Goal: Ask a question

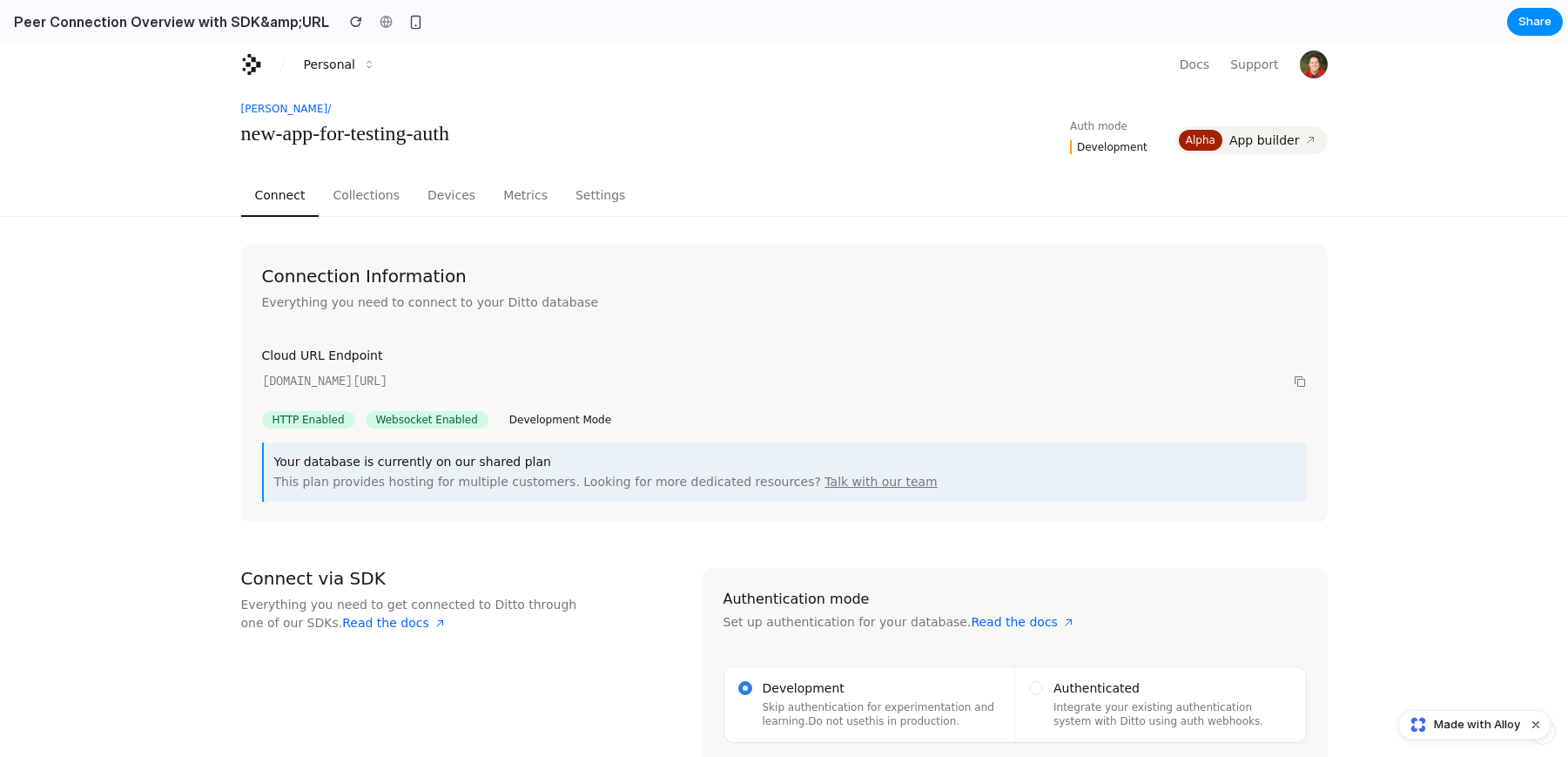
click at [270, 111] on link "[PERSON_NAME] /" at bounding box center [286, 109] width 90 height 14
click at [281, 107] on link "[PERSON_NAME] /" at bounding box center [286, 109] width 90 height 14
click at [289, 112] on link "[PERSON_NAME] /" at bounding box center [286, 109] width 90 height 14
click at [191, 163] on div "[PERSON_NAME] / new-app-for-testing-auth Auth mode Development Alpha App builder" at bounding box center [784, 130] width 1568 height 90
click at [354, 191] on button "Collections" at bounding box center [366, 197] width 95 height 42
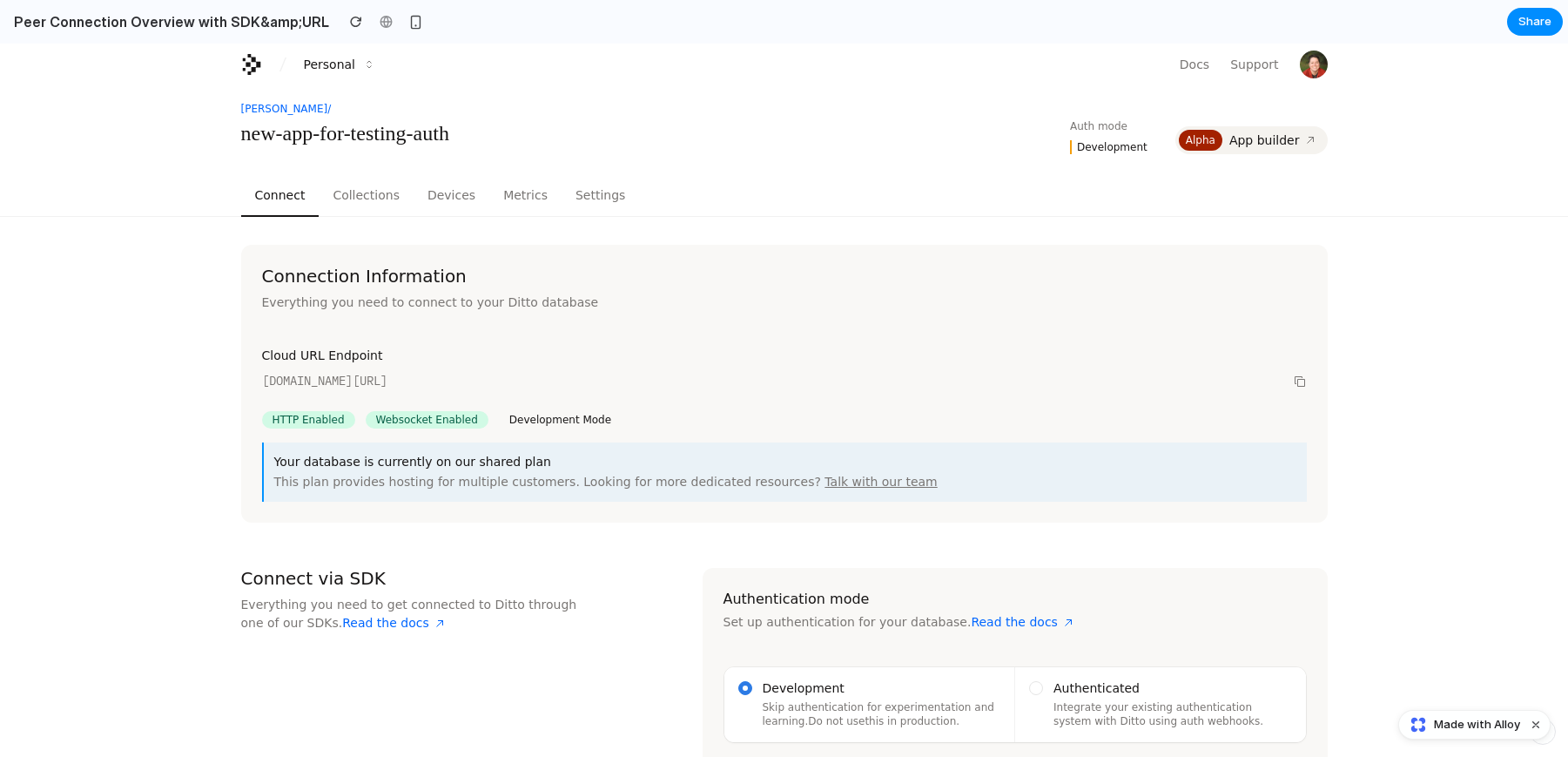
click at [368, 197] on button "Collections" at bounding box center [366, 197] width 95 height 42
click at [442, 193] on button "Devices" at bounding box center [451, 197] width 76 height 42
click at [1256, 60] on link "Support" at bounding box center [1254, 65] width 69 height 42
click at [1315, 65] on img "button" at bounding box center [1314, 64] width 27 height 27
